Goal: Task Accomplishment & Management: Complete application form

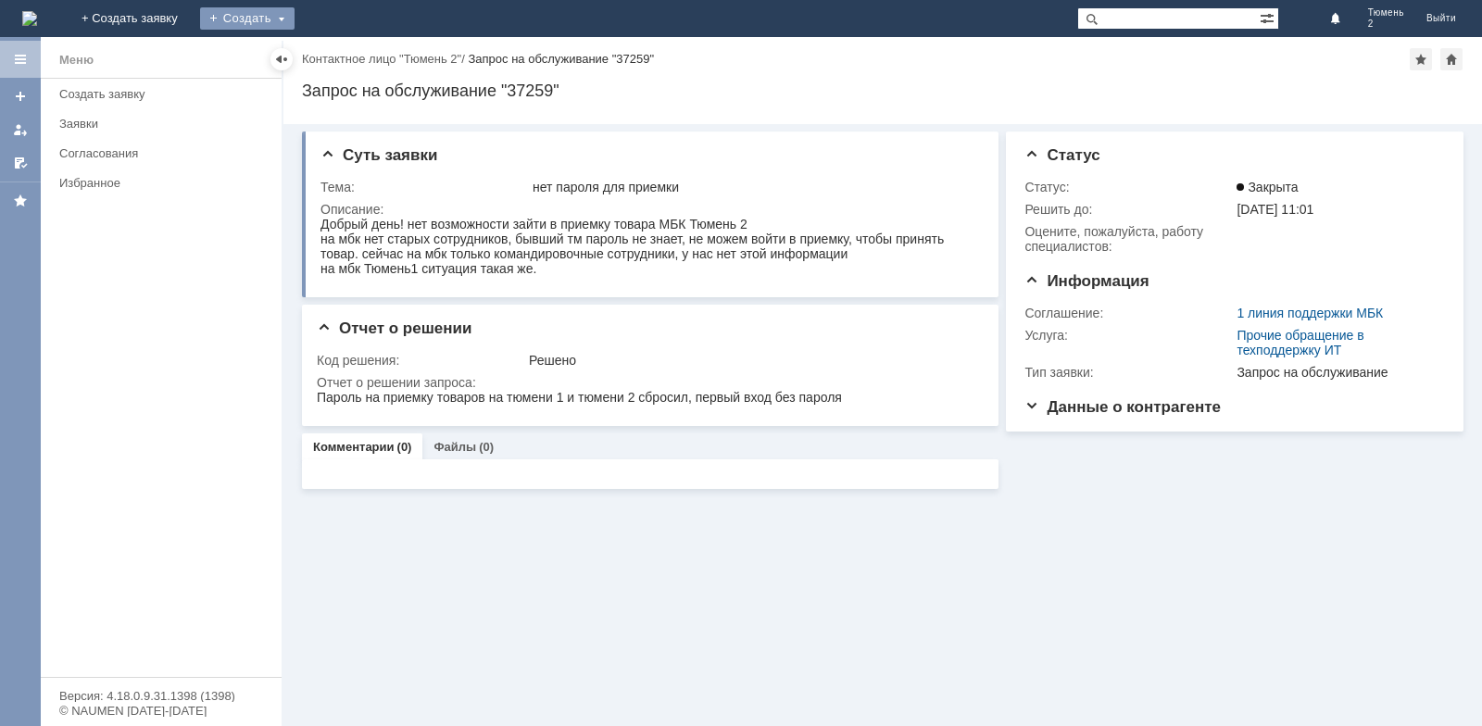
click at [294, 18] on div "Создать" at bounding box center [247, 18] width 94 height 22
click at [344, 58] on link "Заявка" at bounding box center [274, 55] width 141 height 22
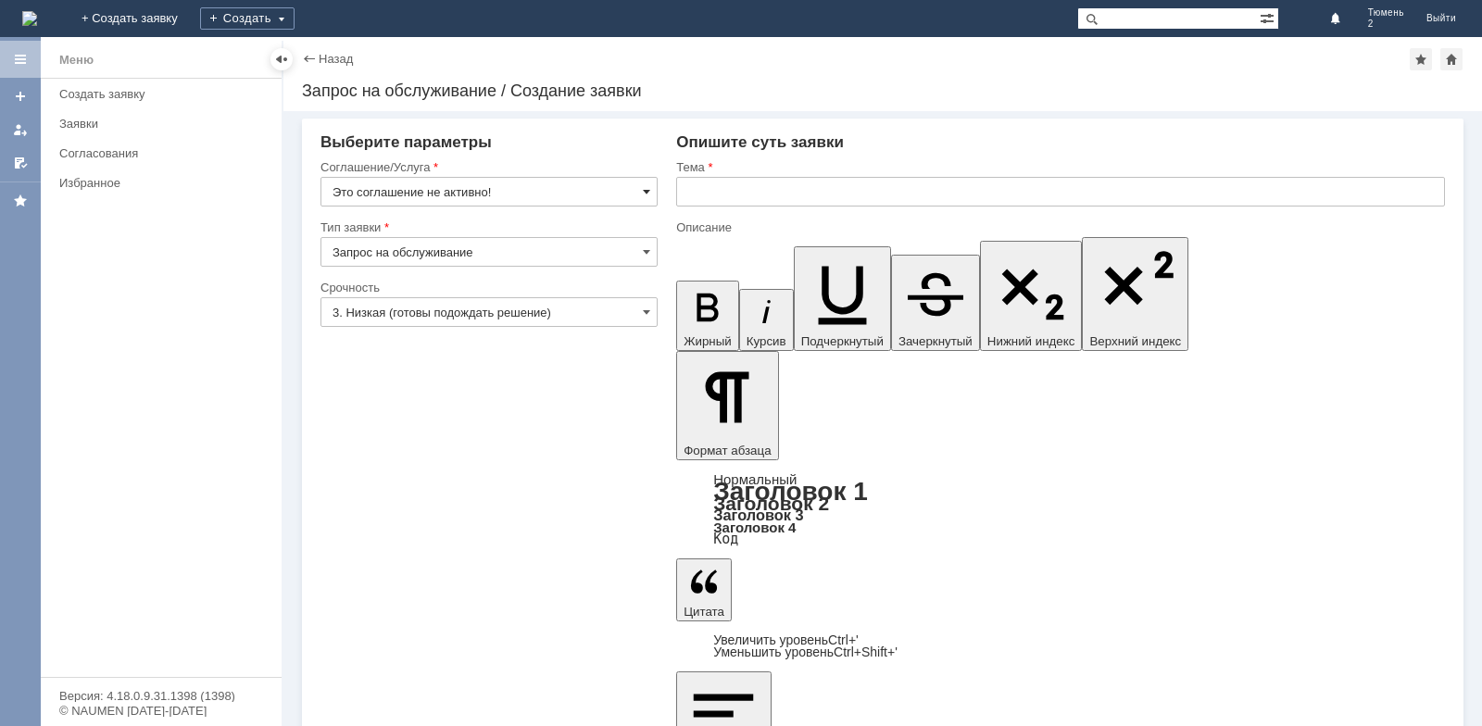
click at [645, 188] on span at bounding box center [646, 191] width 7 height 15
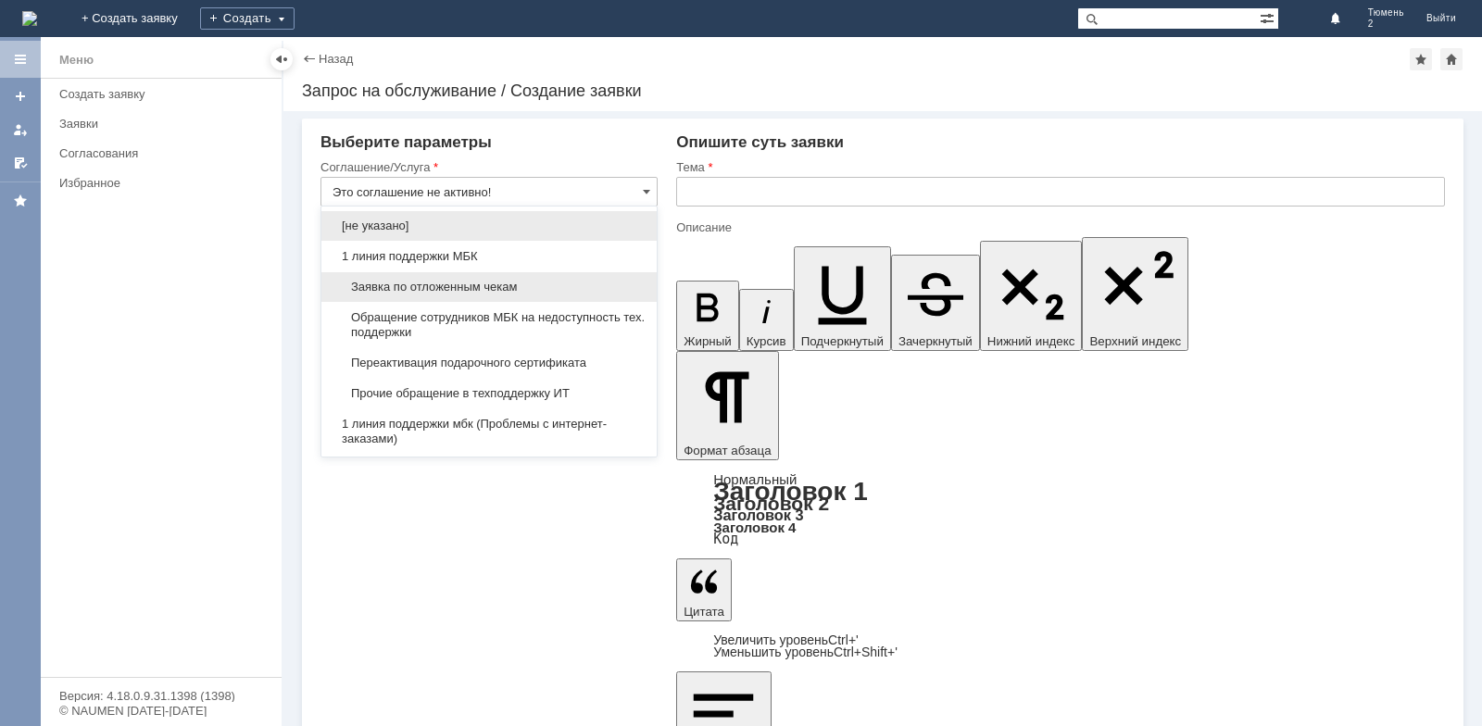
click at [498, 284] on span "Заявка по отложенным чекам" at bounding box center [488, 287] width 313 height 15
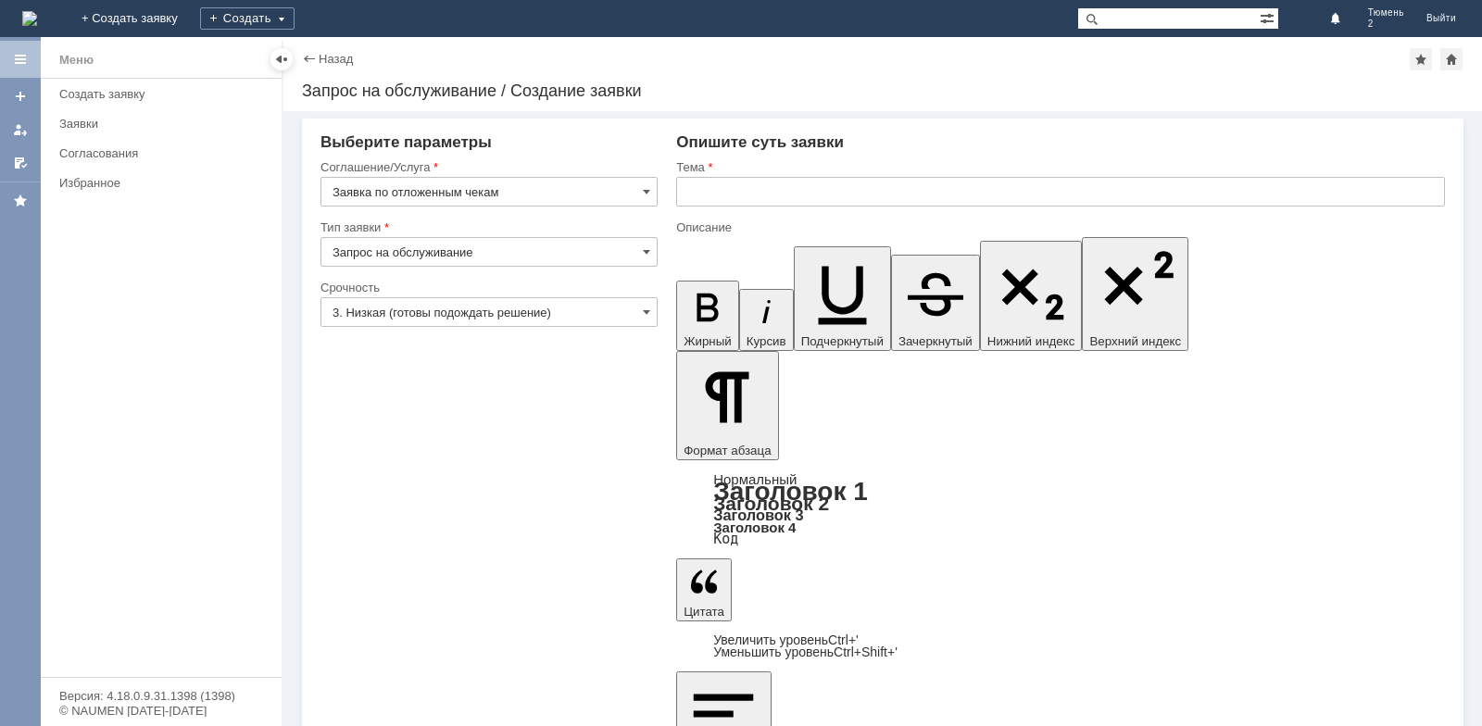
type input "Заявка по отложенным чекам"
click at [718, 192] on input "text" at bounding box center [1060, 192] width 769 height 30
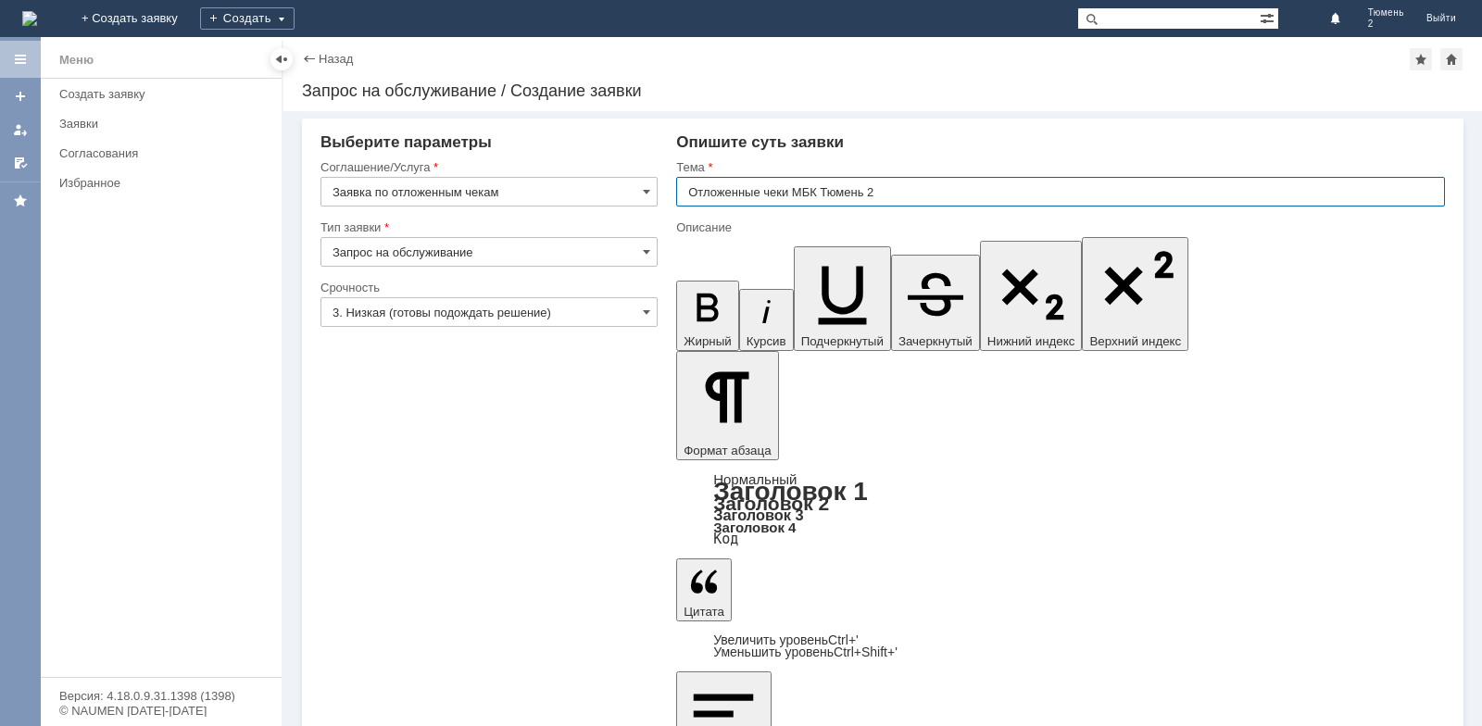
type input "Отложенные чеки МБК Тюмень 2"
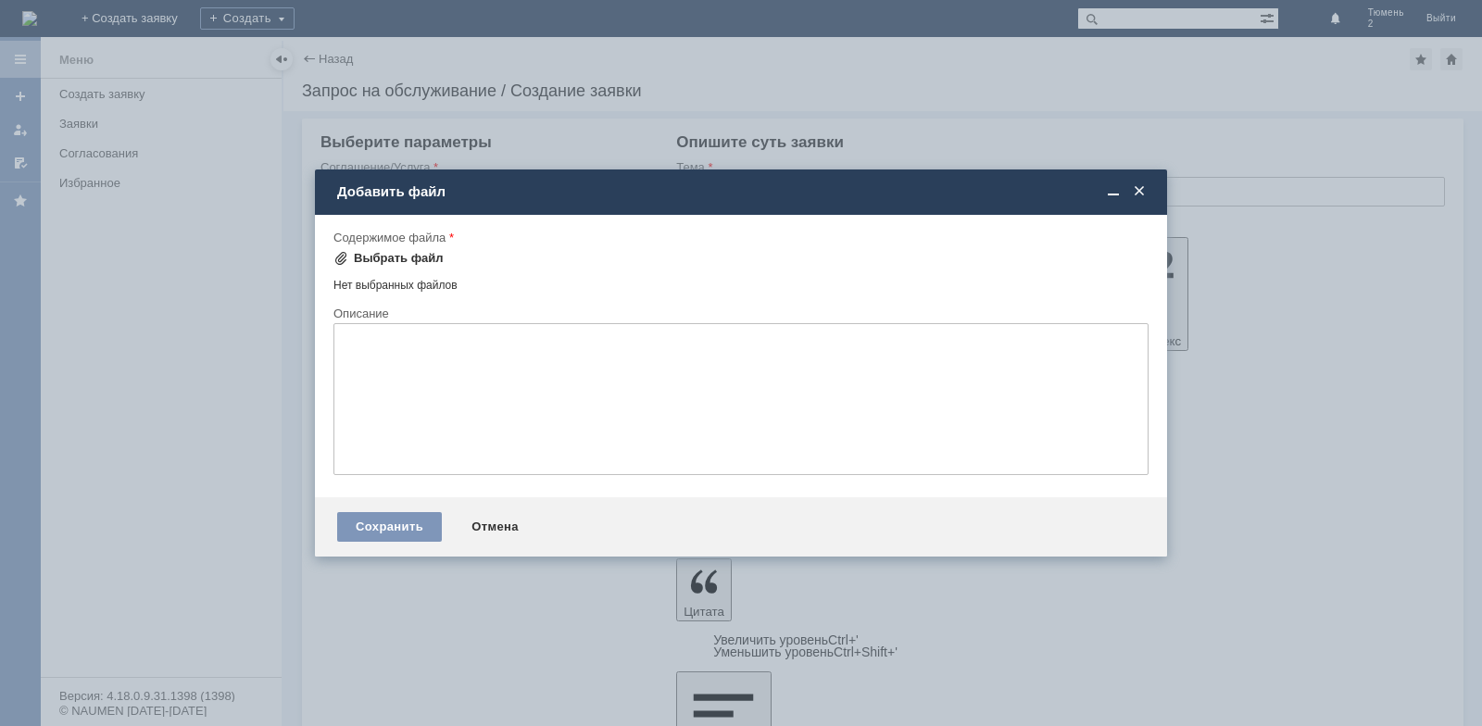
click at [348, 257] on div "Выбрать файл" at bounding box center [388, 258] width 110 height 15
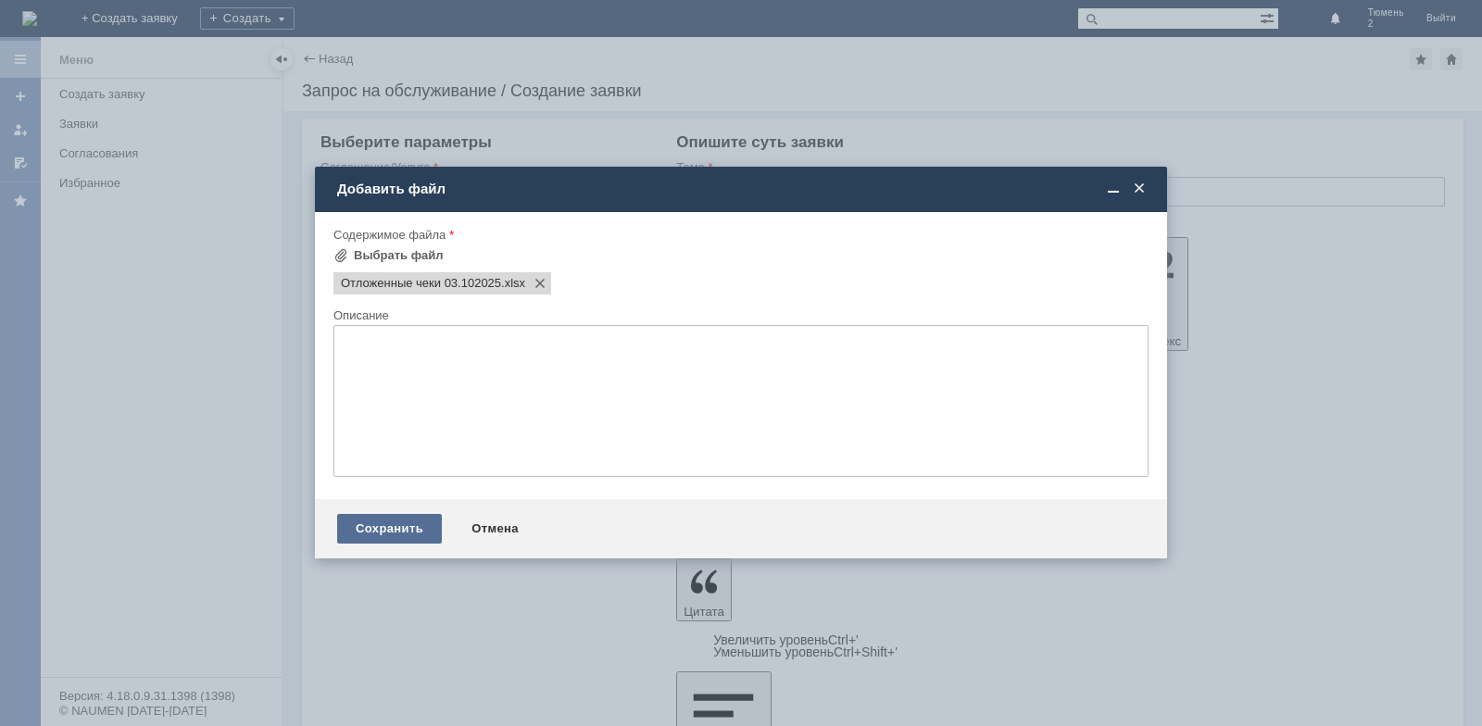
click at [408, 529] on div "Сохранить" at bounding box center [389, 529] width 105 height 30
